Goal: Find specific page/section: Find specific page/section

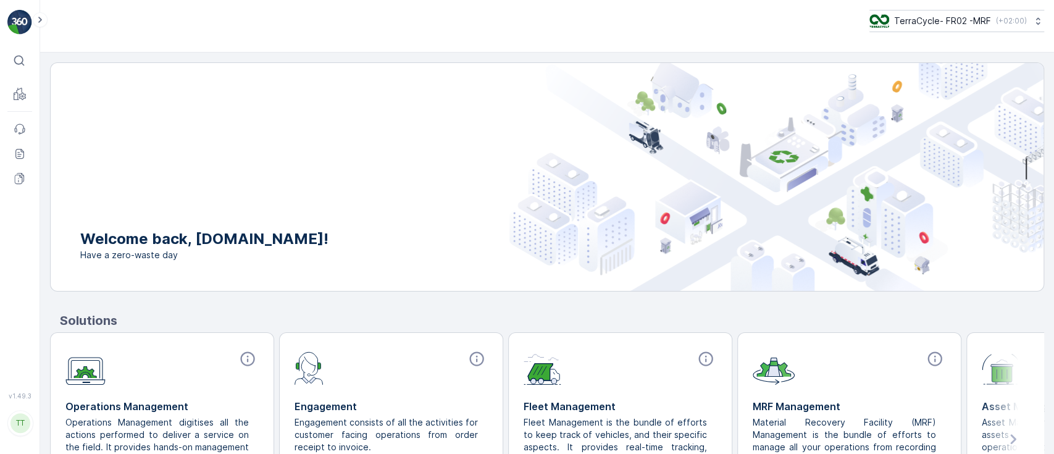
click at [951, 22] on p "TerraCycle- FR02 -MRF" at bounding box center [942, 21] width 97 height 12
type input "auror"
click at [925, 78] on span "TerraCycle-US08-Aurora" at bounding box center [947, 76] width 140 height 12
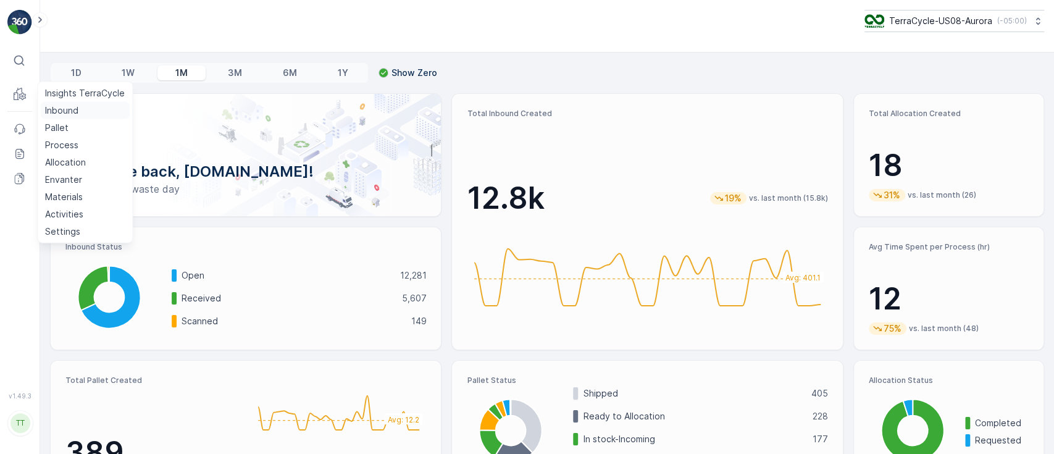
click at [51, 106] on p "Inbound" at bounding box center [61, 110] width 33 height 12
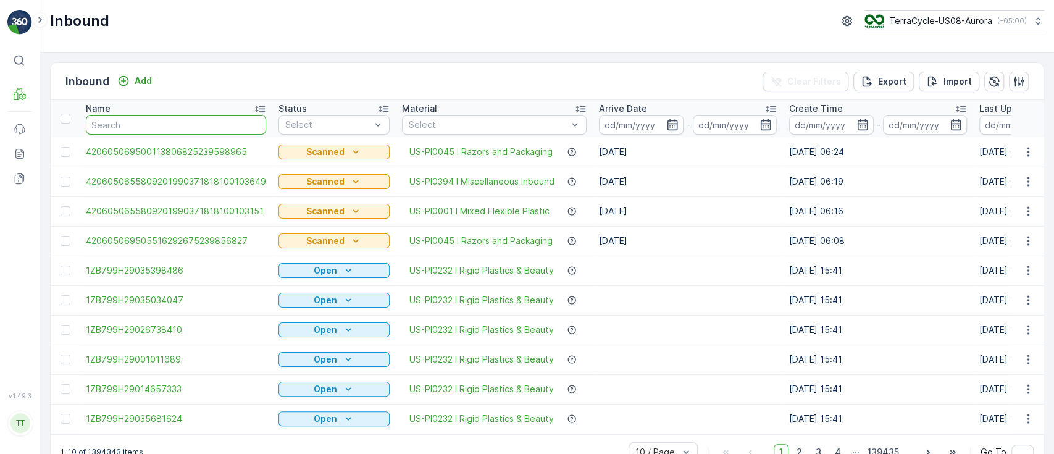
click at [161, 119] on input "text" at bounding box center [176, 125] width 180 height 20
paste input "9622001900004733273400473092626357"
type input "9622001900004733273400473092626357"
